Goal: Information Seeking & Learning: Learn about a topic

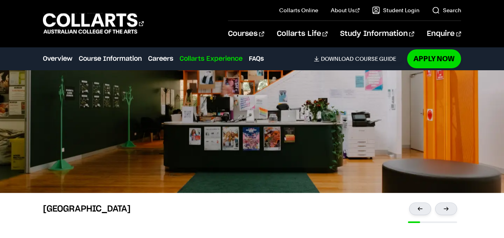
scroll to position [1892, 0]
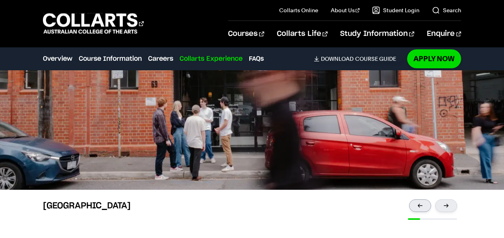
click at [420, 205] on div at bounding box center [420, 205] width 22 height 13
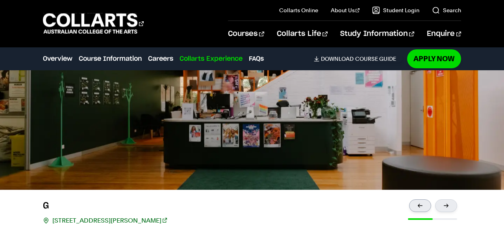
click at [420, 205] on div at bounding box center [420, 205] width 22 height 13
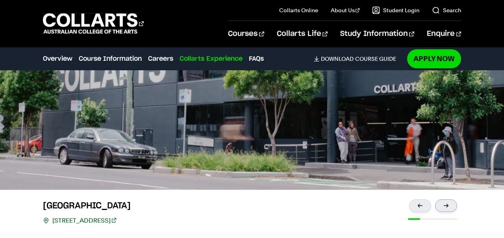
click at [450, 205] on div at bounding box center [446, 205] width 22 height 13
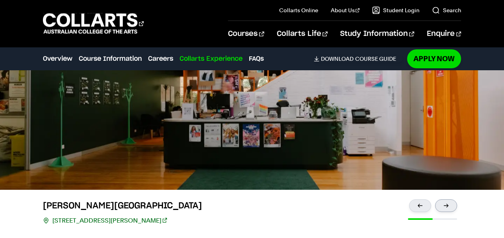
click at [450, 205] on div at bounding box center [446, 205] width 22 height 13
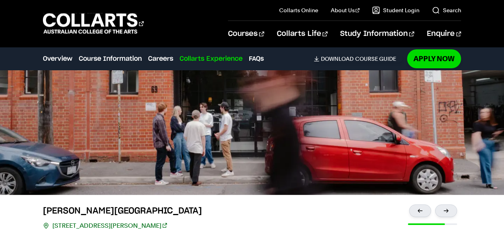
scroll to position [1893, 0]
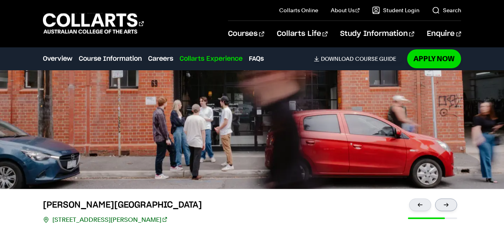
click at [452, 203] on div at bounding box center [446, 204] width 22 height 13
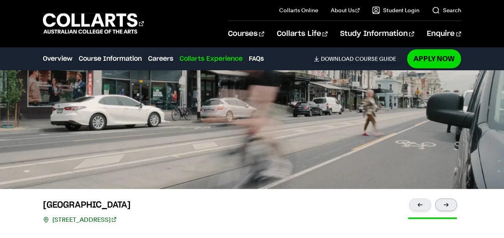
click at [452, 203] on div at bounding box center [446, 204] width 22 height 13
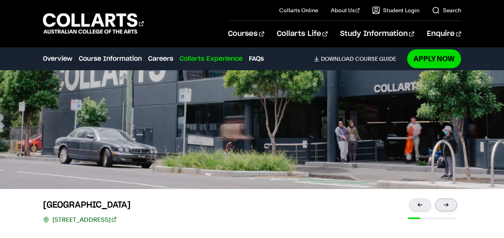
click at [452, 203] on div at bounding box center [446, 204] width 22 height 13
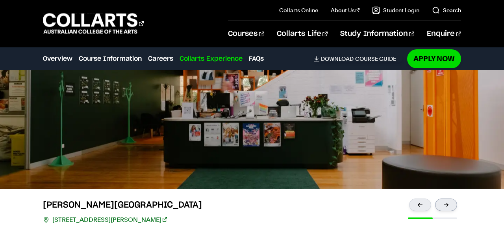
click at [452, 203] on div at bounding box center [446, 204] width 22 height 13
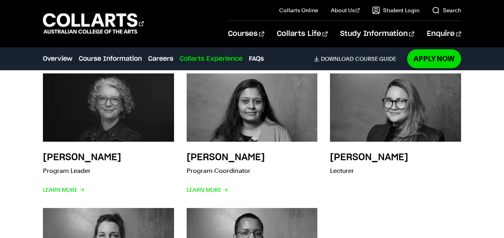
scroll to position [2521, 0]
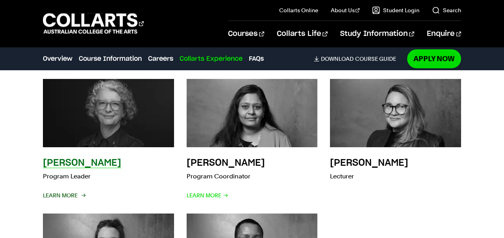
click at [74, 195] on span "Learn More" at bounding box center [64, 195] width 42 height 11
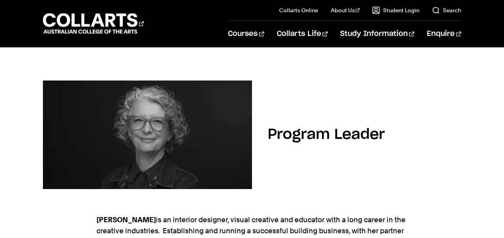
scroll to position [69, 0]
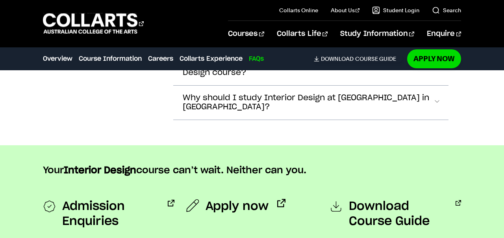
scroll to position [2521, 0]
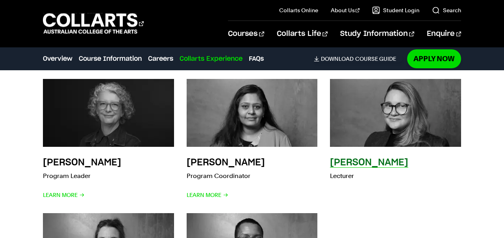
click at [367, 163] on h3 "[PERSON_NAME]" at bounding box center [369, 162] width 78 height 9
click at [344, 177] on p "Lecturer" at bounding box center [369, 175] width 78 height 11
click at [379, 162] on h3 "[PERSON_NAME]" at bounding box center [369, 162] width 78 height 9
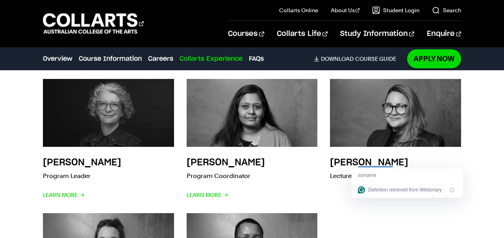
click at [476, 127] on div "Meet your faculty [PERSON_NAME] Program Leader Learn More [PERSON_NAME] Program…" at bounding box center [252, 189] width 504 height 313
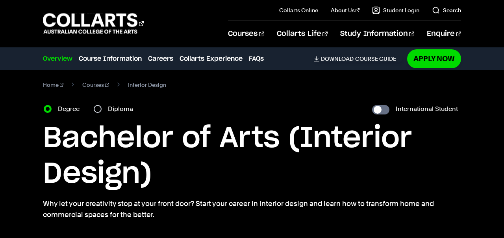
scroll to position [0, 0]
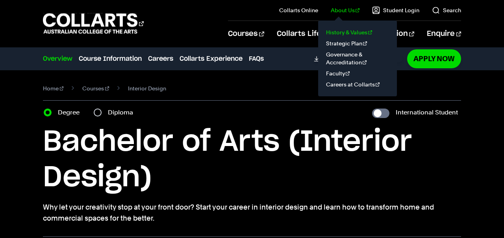
click at [349, 33] on link "History & Values" at bounding box center [358, 32] width 66 height 11
